Goal: Task Accomplishment & Management: Manage account settings

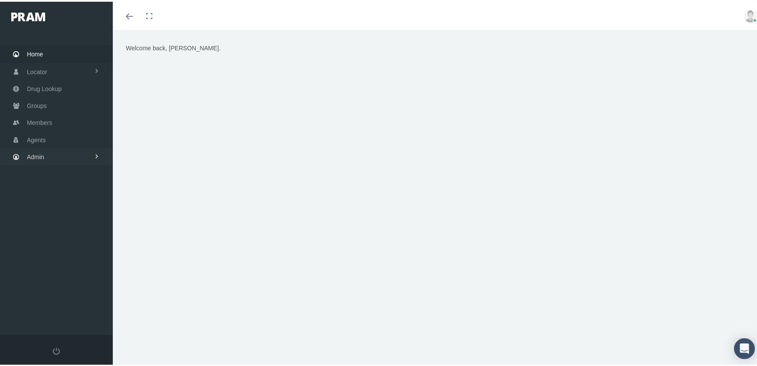
click at [38, 148] on span "Admin" at bounding box center [35, 155] width 17 height 16
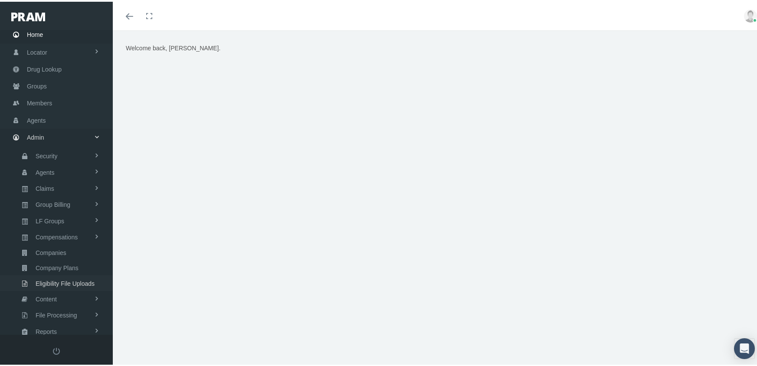
click at [77, 275] on span "Eligibility File Uploads" at bounding box center [65, 282] width 59 height 15
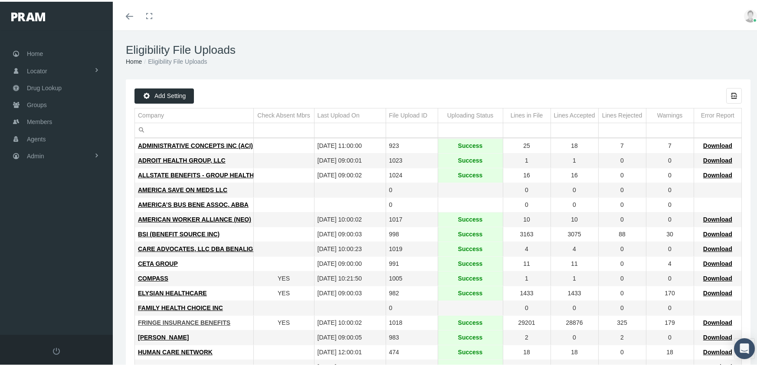
click at [183, 318] on span "FRINGE INSURANCE BENEFITS" at bounding box center [184, 320] width 92 height 7
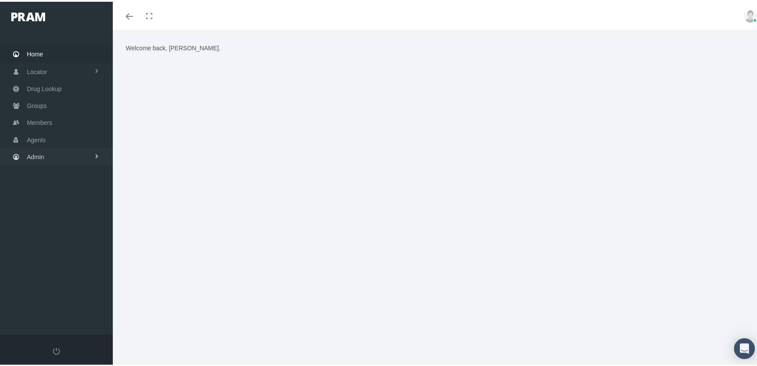
click at [41, 149] on span "Admin" at bounding box center [35, 155] width 17 height 16
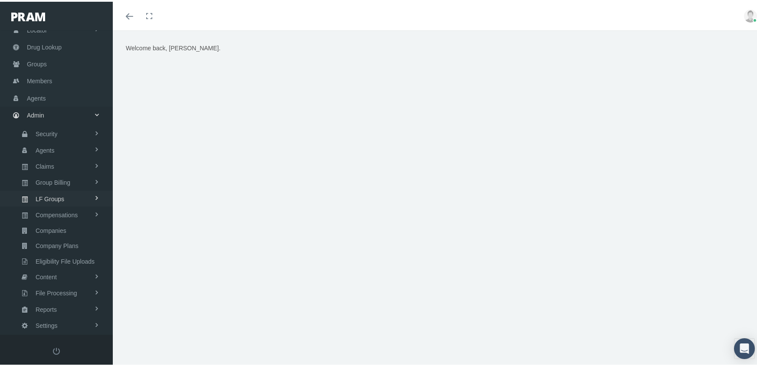
scroll to position [43, 0]
click at [65, 172] on span "Group Billing" at bounding box center [53, 179] width 35 height 15
click at [51, 236] on span "Payments" at bounding box center [47, 242] width 27 height 15
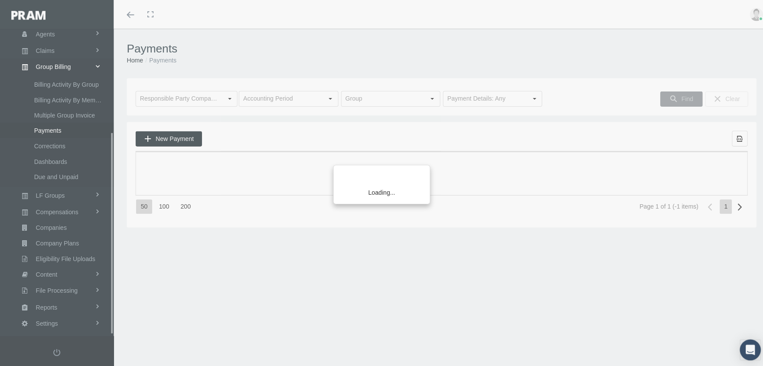
scroll to position [157, 0]
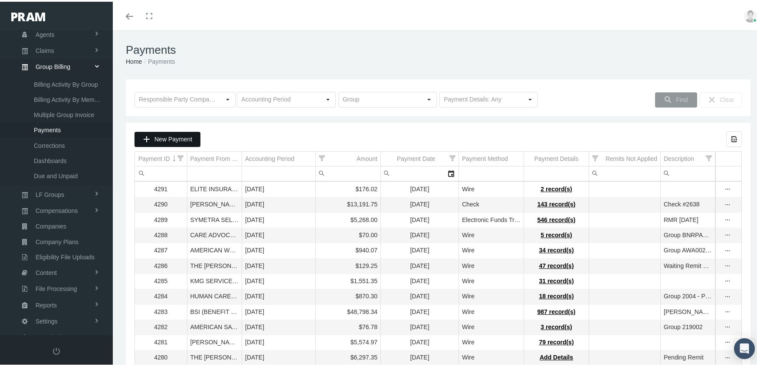
click at [175, 131] on div "New Payment" at bounding box center [167, 138] width 65 height 14
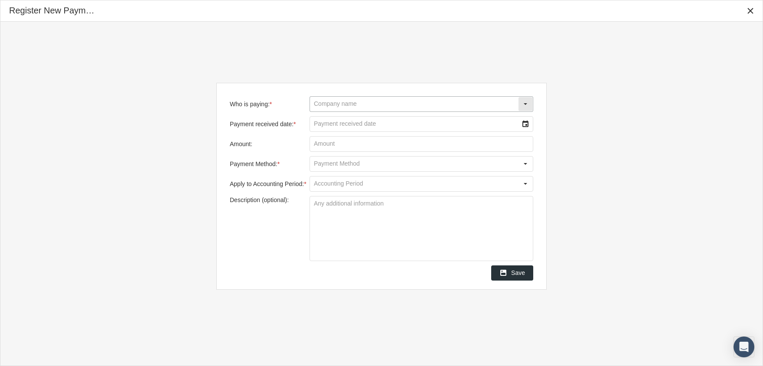
click at [357, 102] on input "Who is paying: *" at bounding box center [414, 104] width 208 height 15
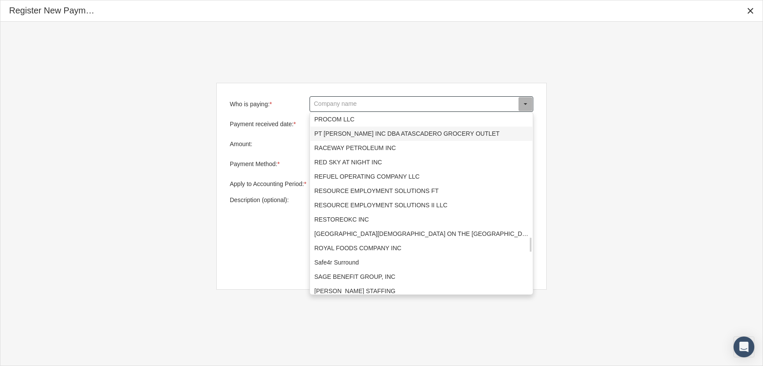
scroll to position [1778, 0]
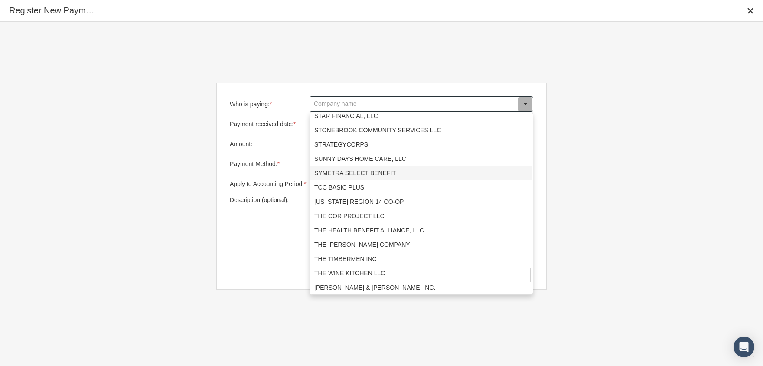
click at [347, 170] on div "SYMETRA SELECT BENEFIT" at bounding box center [422, 173] width 222 height 14
type input "SYMETRA SELECT BENEFIT"
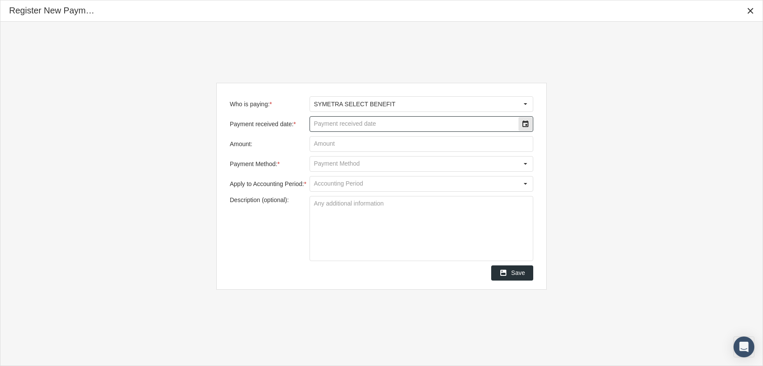
click at [481, 123] on input "Payment received date: *" at bounding box center [414, 124] width 208 height 15
click at [526, 123] on div "Select" at bounding box center [526, 124] width 14 height 14
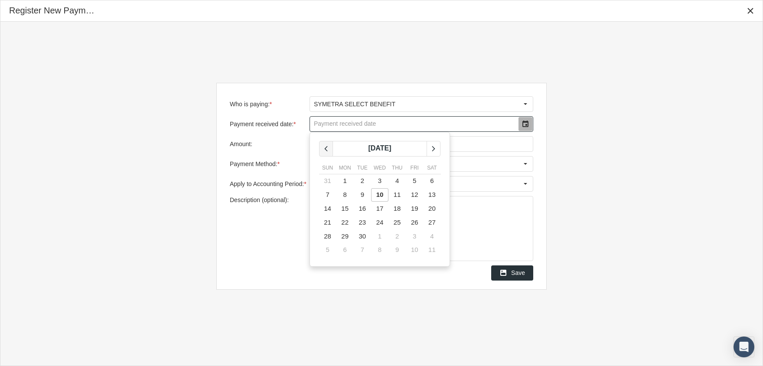
click at [326, 147] on icon "chevronleft" at bounding box center [326, 149] width 8 height 8
click at [415, 232] on span "29" at bounding box center [414, 235] width 7 height 7
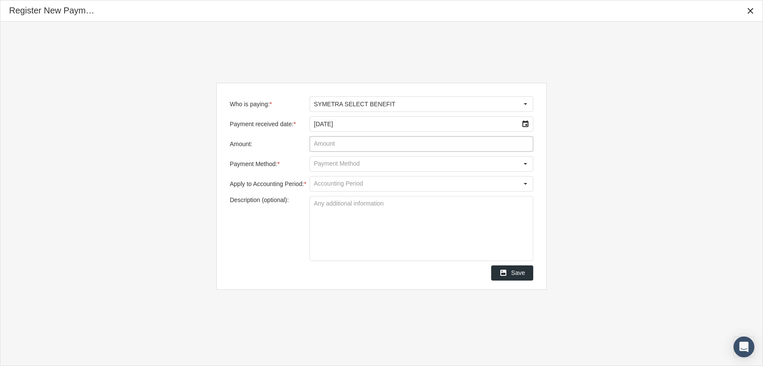
click at [337, 147] on input "Amount:" at bounding box center [421, 144] width 223 height 15
type input "$ 1,498.77"
click at [520, 163] on div "Select" at bounding box center [526, 164] width 14 height 14
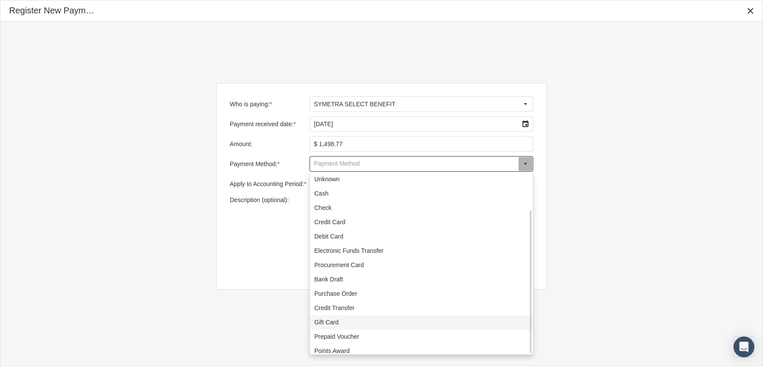
scroll to position [47, 0]
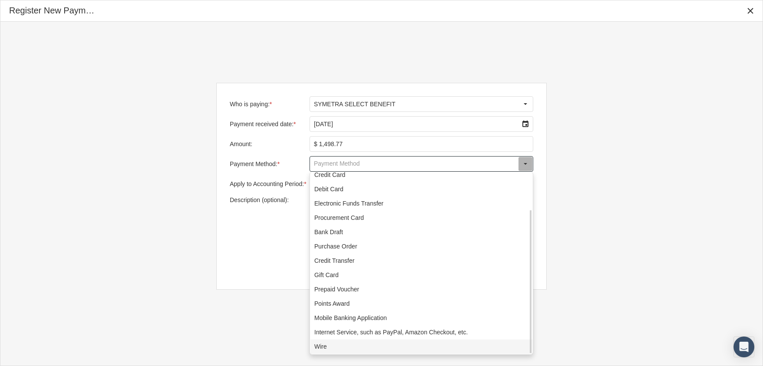
click at [356, 348] on div "Wire" at bounding box center [422, 347] width 222 height 14
type input "Wire"
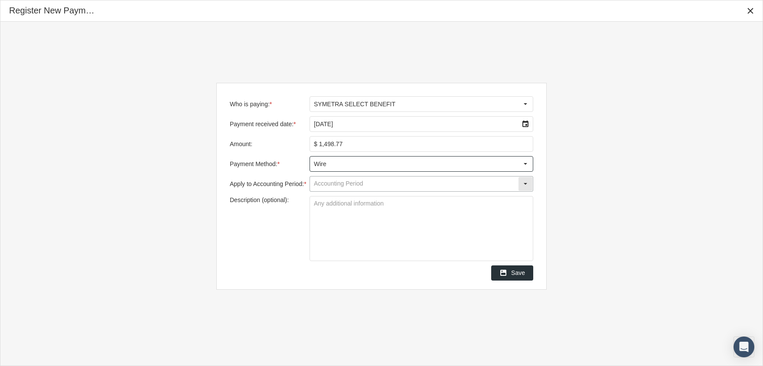
click at [371, 180] on input "Apply to Accounting Period: *" at bounding box center [414, 184] width 208 height 15
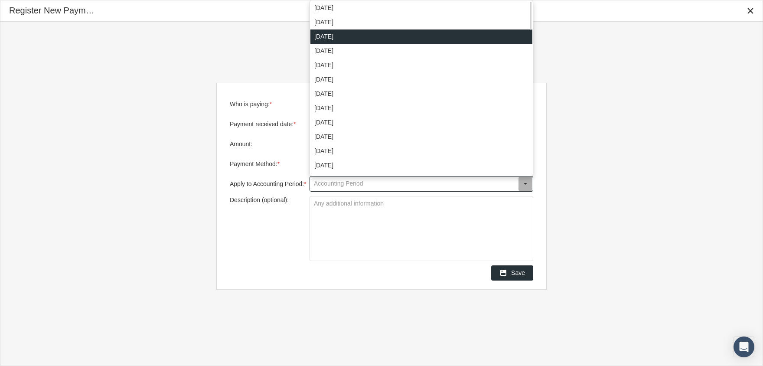
click at [348, 37] on div "[DATE]" at bounding box center [422, 36] width 222 height 14
type input "[DATE]"
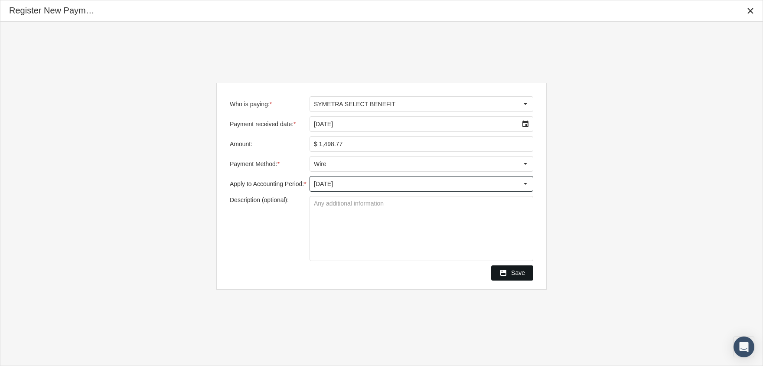
click at [515, 273] on span "Save" at bounding box center [518, 272] width 14 height 7
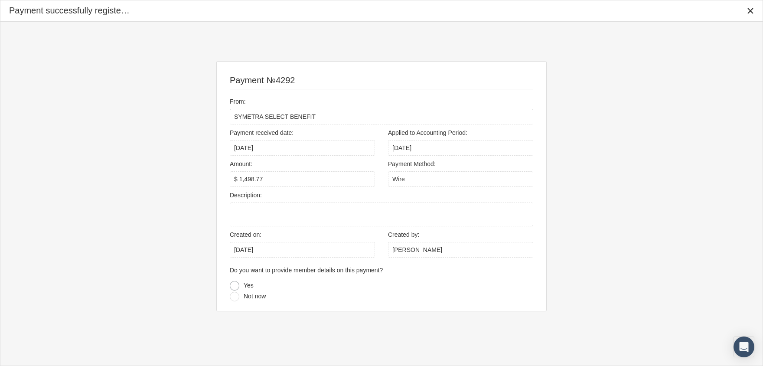
click at [234, 283] on div at bounding box center [235, 286] width 10 height 10
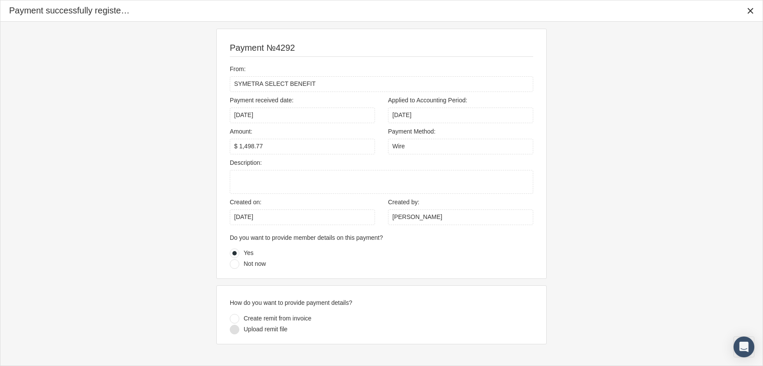
click at [235, 327] on div at bounding box center [235, 330] width 10 height 10
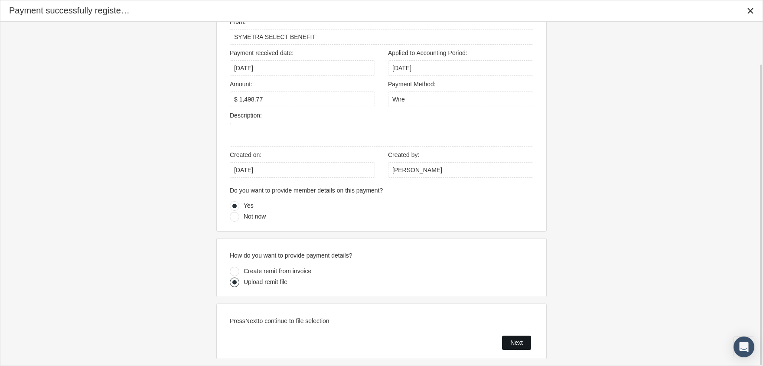
click at [516, 339] on span "Next" at bounding box center [516, 342] width 13 height 7
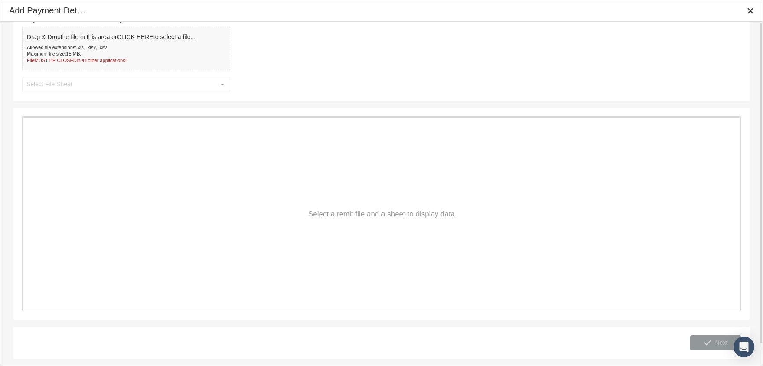
scroll to position [0, 0]
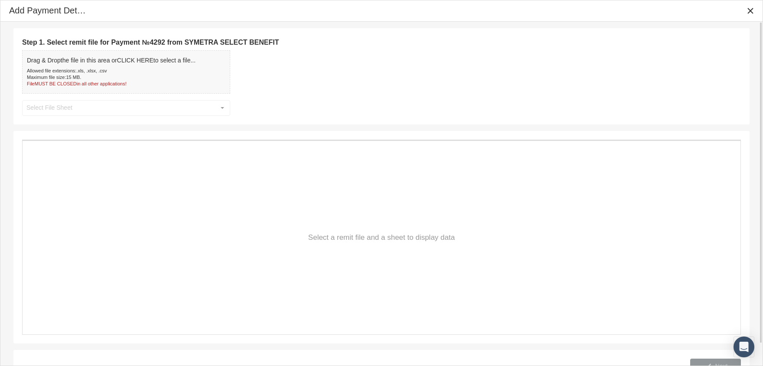
click at [154, 73] on div "Allowed file extensions: .xls, .xlsx, .csv" at bounding box center [111, 71] width 169 height 7
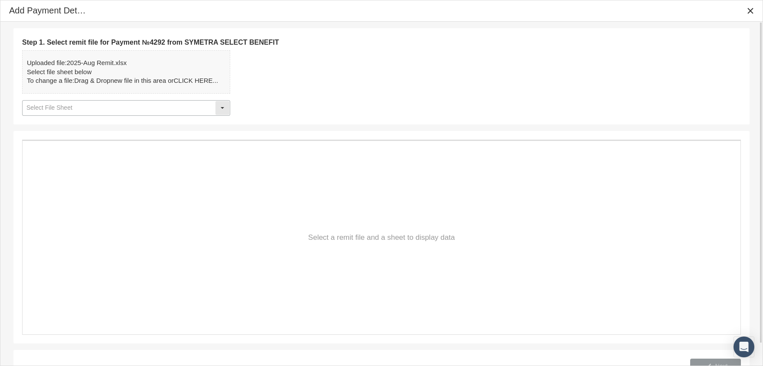
click at [136, 106] on input "text" at bounding box center [119, 108] width 193 height 15
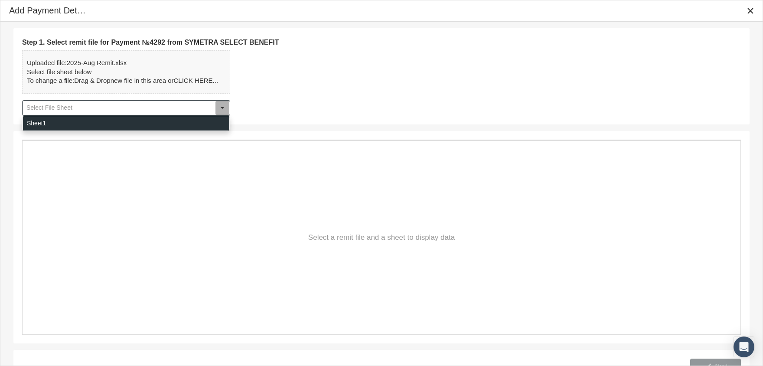
click at [116, 122] on div "Sheet1" at bounding box center [126, 123] width 206 height 14
type input "Sheet1"
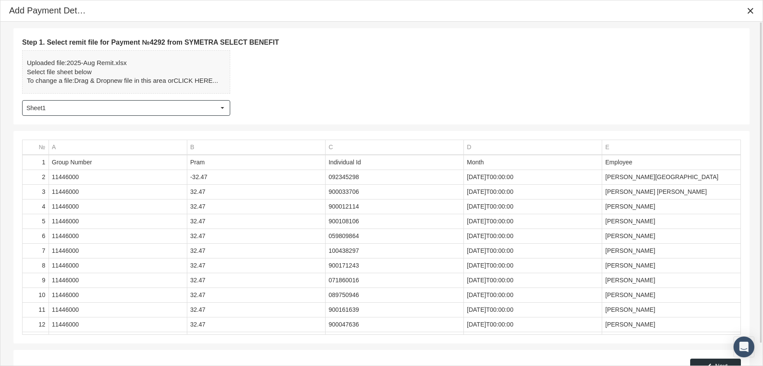
scroll to position [24, 0]
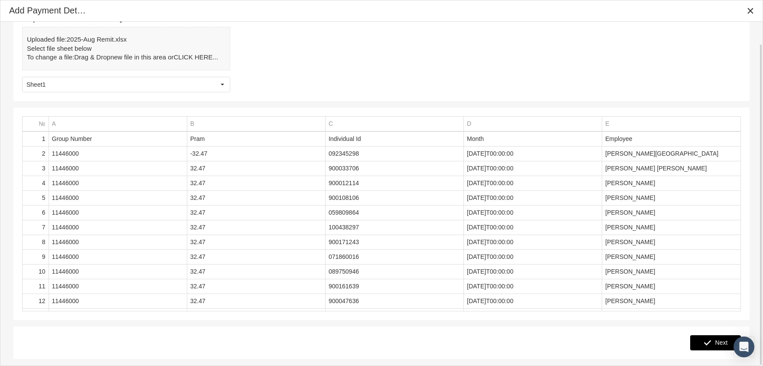
click at [719, 339] on span "Next" at bounding box center [722, 342] width 13 height 7
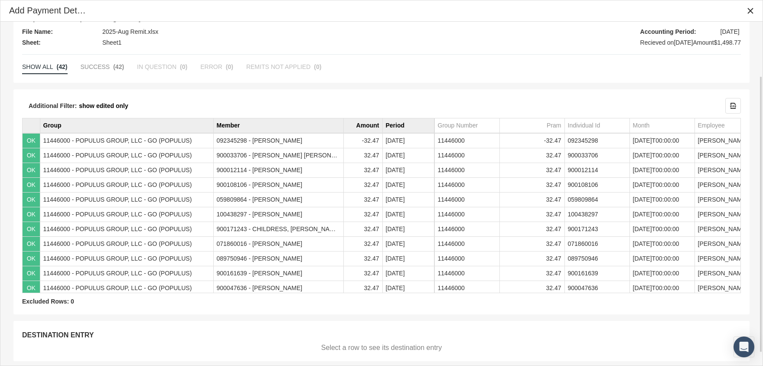
scroll to position [67, 0]
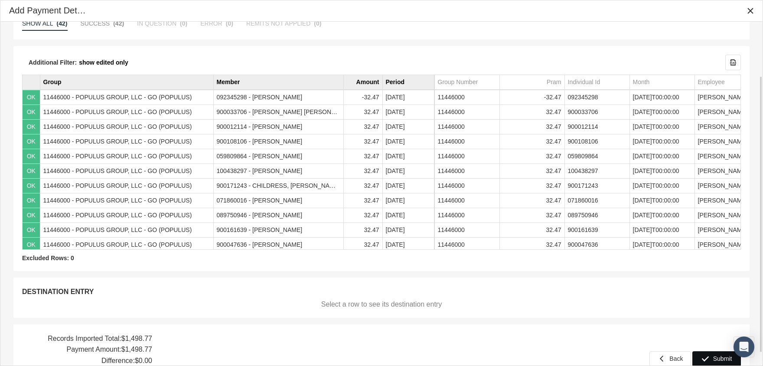
click at [698, 357] on div "Submit" at bounding box center [717, 359] width 48 height 14
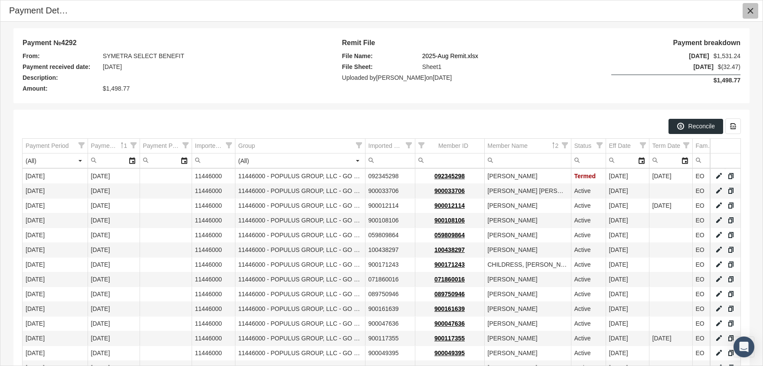
click at [751, 9] on icon "Close" at bounding box center [751, 11] width 8 height 8
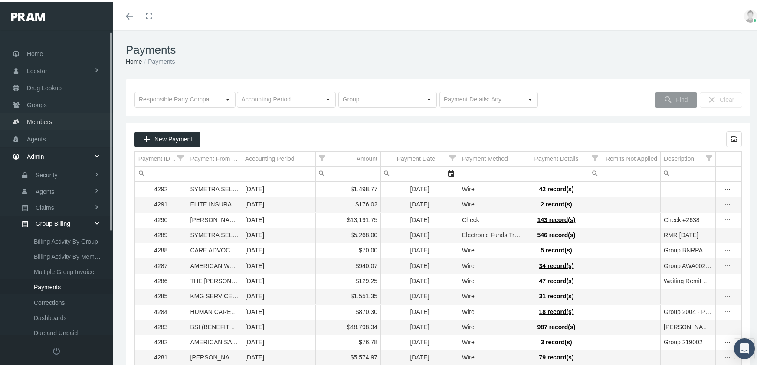
drag, startPoint x: 35, startPoint y: 115, endPoint x: 52, endPoint y: 115, distance: 16.9
click at [35, 115] on span "Members" at bounding box center [39, 120] width 25 height 16
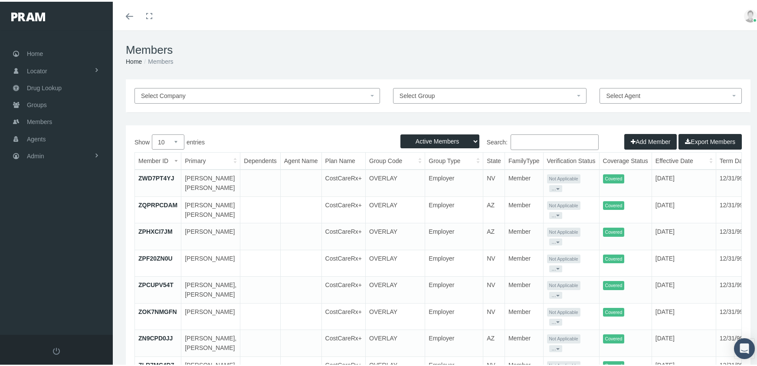
click at [455, 139] on select "Active Members Terminated Members Active & Terminated" at bounding box center [439, 140] width 79 height 14
select select "3"
click at [400, 133] on select "Active Members Terminated Members Active & Terminated" at bounding box center [439, 140] width 79 height 14
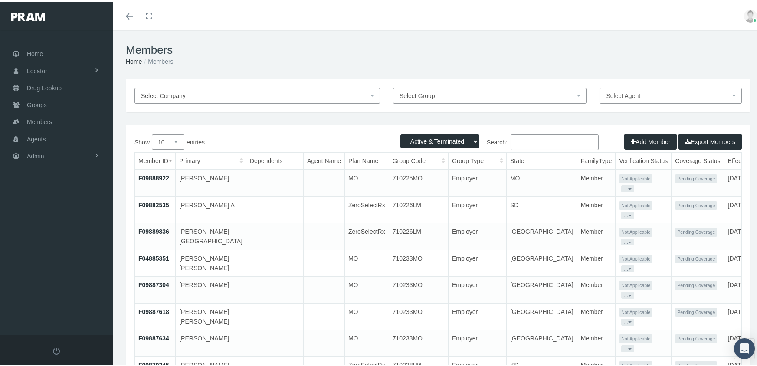
click at [530, 141] on input "Search:" at bounding box center [554, 141] width 88 height 16
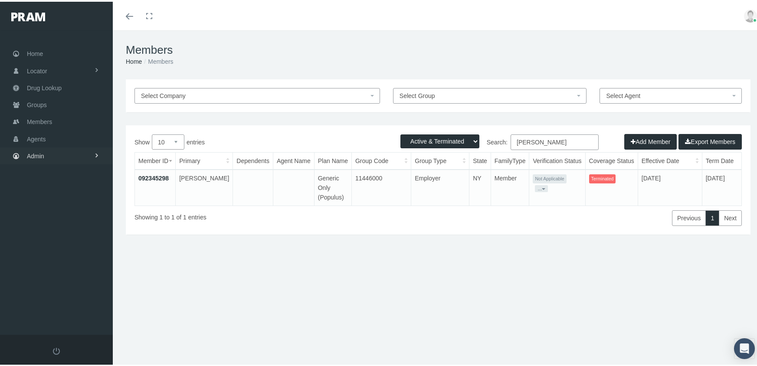
type input "[PERSON_NAME]"
click at [30, 148] on span "Admin" at bounding box center [35, 154] width 17 height 16
click at [62, 214] on span "Group Billing" at bounding box center [53, 221] width 35 height 15
click at [51, 278] on span "Payments" at bounding box center [47, 285] width 27 height 15
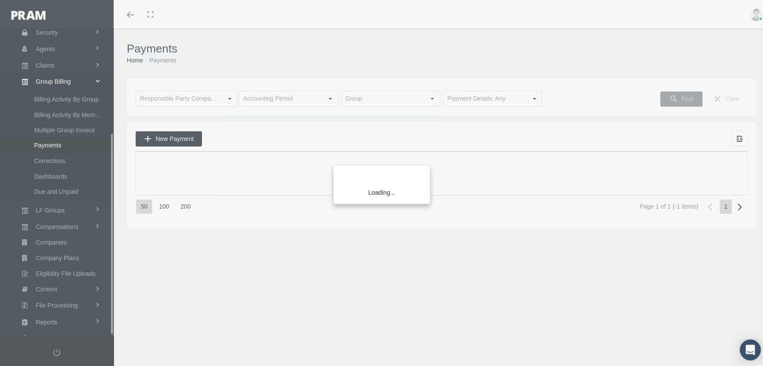
scroll to position [157, 0]
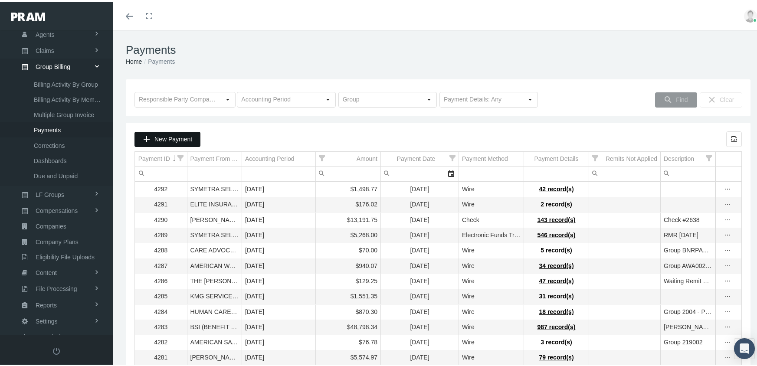
click at [179, 133] on div "New Payment" at bounding box center [167, 138] width 65 height 14
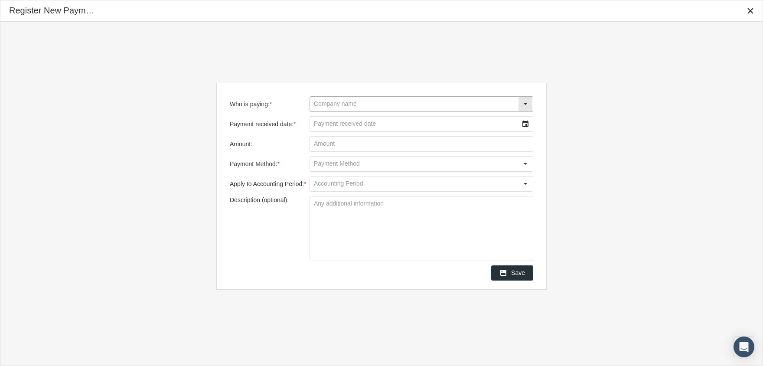
click at [345, 99] on input "Who is paying: *" at bounding box center [414, 104] width 208 height 15
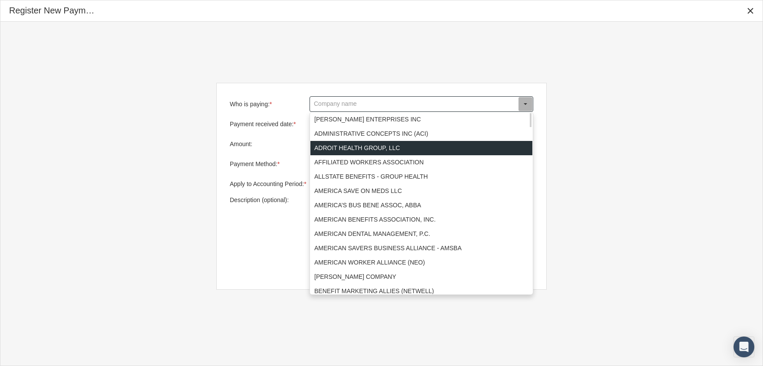
click at [348, 147] on div "ADROIT HEALTH GROUP, LLC" at bounding box center [422, 148] width 222 height 14
type input "ADROIT HEALTH GROUP, LLC"
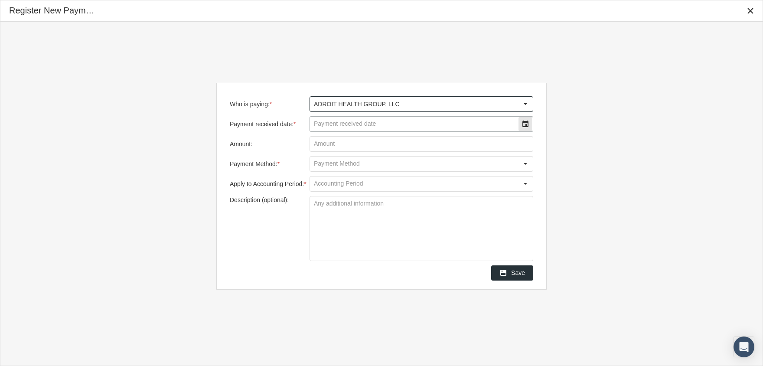
click at [357, 119] on input "Payment received date: *" at bounding box center [414, 124] width 208 height 15
click at [525, 122] on div "Select" at bounding box center [526, 124] width 14 height 14
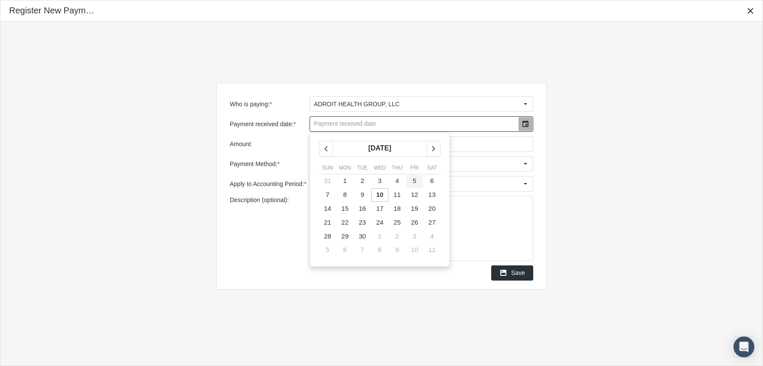
click at [409, 177] on body "Toggle Fullscreen Toggle navigation Toggle menubar Toggle fullscreen Profile Lo…" at bounding box center [381, 183] width 763 height 366
click at [324, 151] on icon "chevronleft" at bounding box center [326, 149] width 8 height 8
click at [412, 177] on td "5" at bounding box center [414, 181] width 17 height 14
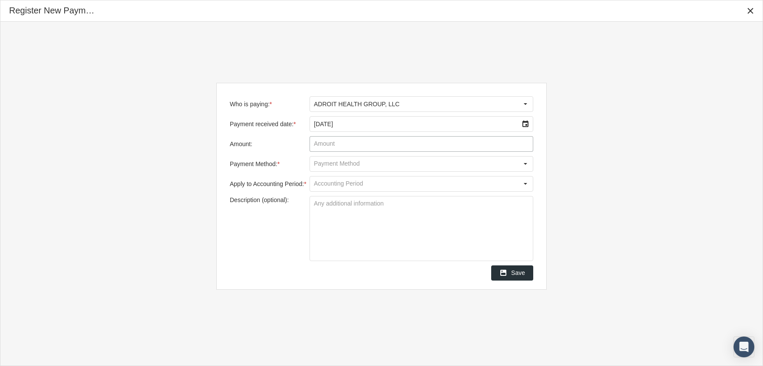
click at [363, 144] on input "Amount:" at bounding box center [421, 144] width 223 height 15
type input "$ 3,712.84"
click at [522, 164] on div "Select" at bounding box center [526, 164] width 14 height 14
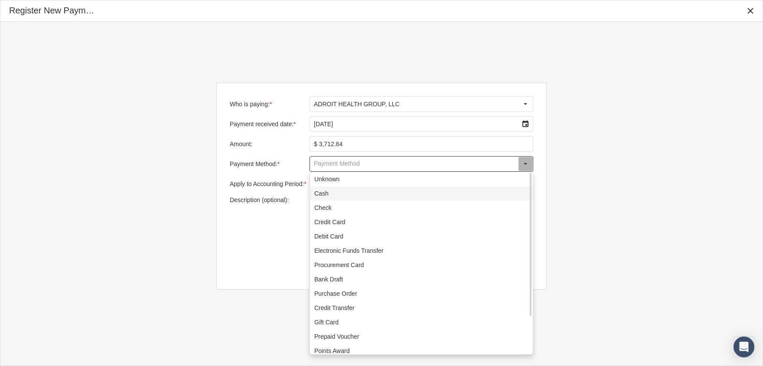
scroll to position [47, 0]
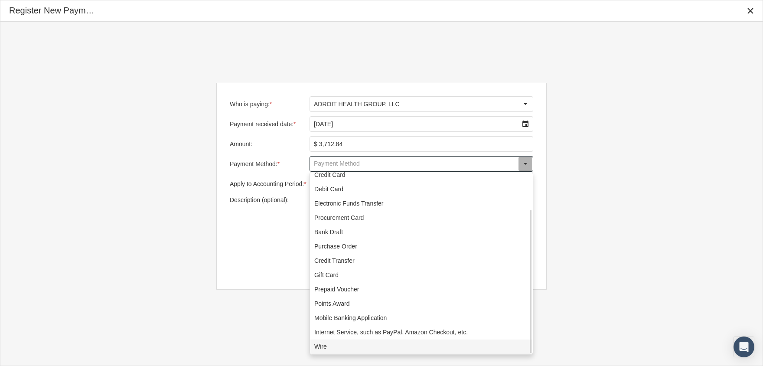
click at [320, 347] on div "Wire" at bounding box center [422, 347] width 222 height 14
type input "Wire"
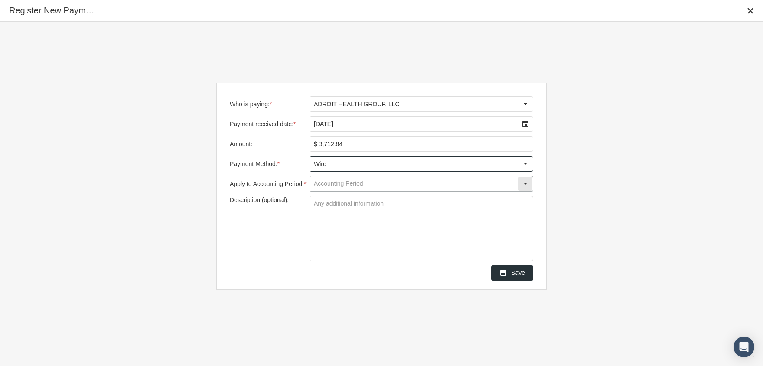
click at [359, 182] on input "Apply to Accounting Period: *" at bounding box center [414, 184] width 208 height 15
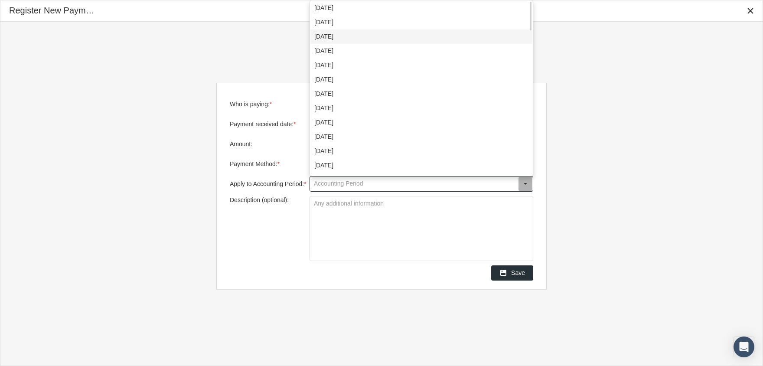
click at [361, 34] on div "[DATE]" at bounding box center [422, 36] width 222 height 14
type input "[DATE]"
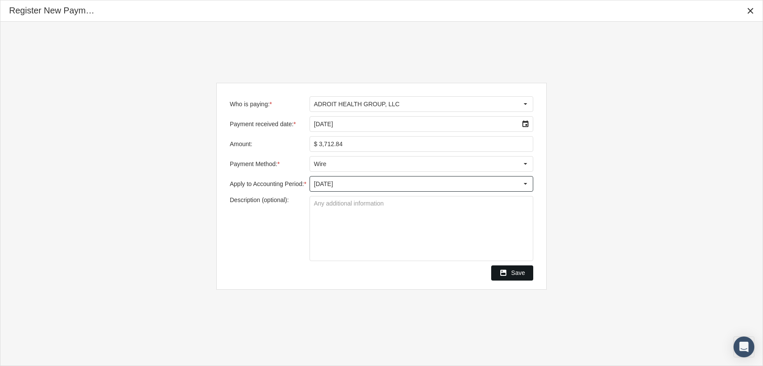
click at [513, 271] on span "Save" at bounding box center [518, 272] width 14 height 7
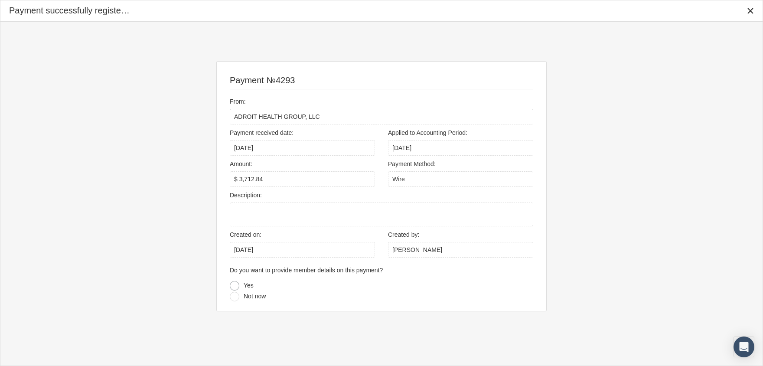
click at [234, 282] on div at bounding box center [235, 286] width 10 height 10
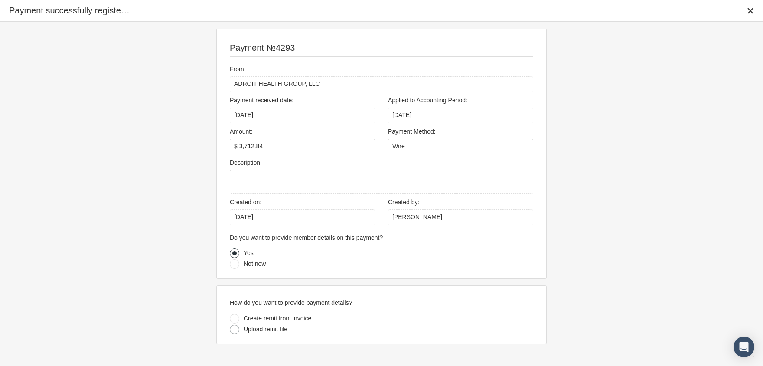
click at [232, 332] on div at bounding box center [235, 330] width 10 height 10
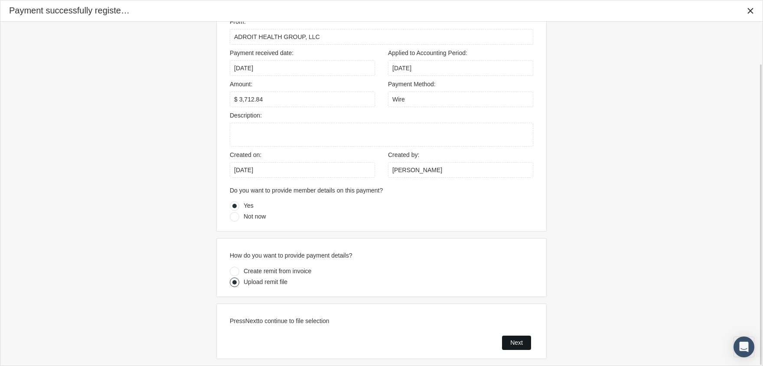
click at [518, 337] on div "Next" at bounding box center [517, 342] width 28 height 13
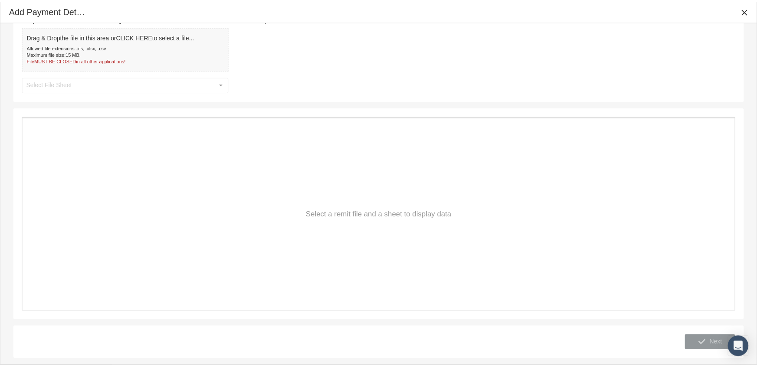
scroll to position [0, 0]
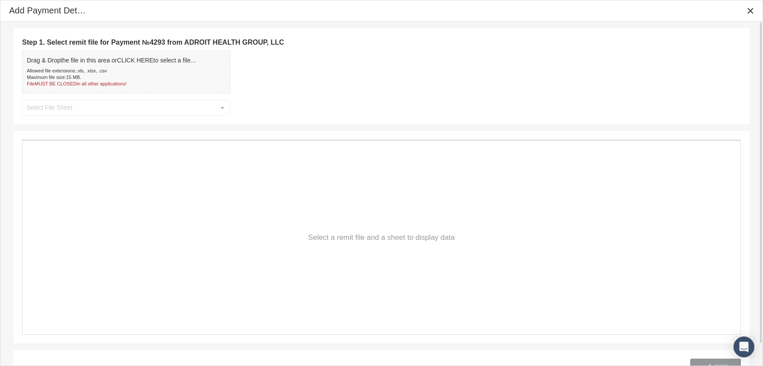
click at [97, 59] on span "Drag & Drop the file in this area or CLICK HERE to select a file..." at bounding box center [111, 60] width 169 height 7
click at [749, 7] on icon "Close" at bounding box center [751, 11] width 8 height 8
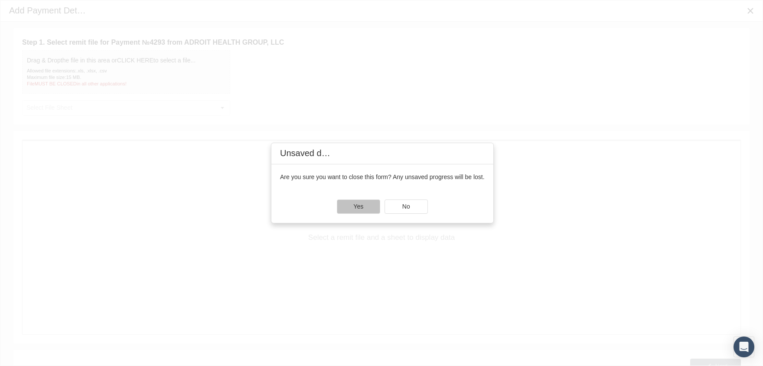
click at [344, 206] on div "Yes" at bounding box center [358, 206] width 43 height 13
